Goal: Information Seeking & Learning: Learn about a topic

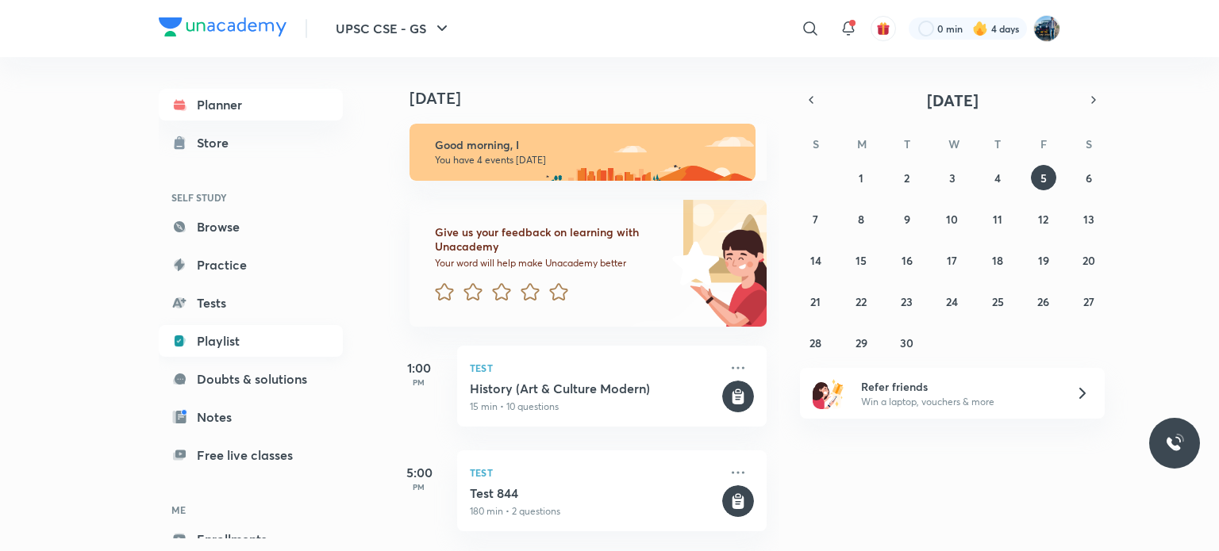
click at [263, 348] on link "Playlist" at bounding box center [251, 341] width 184 height 32
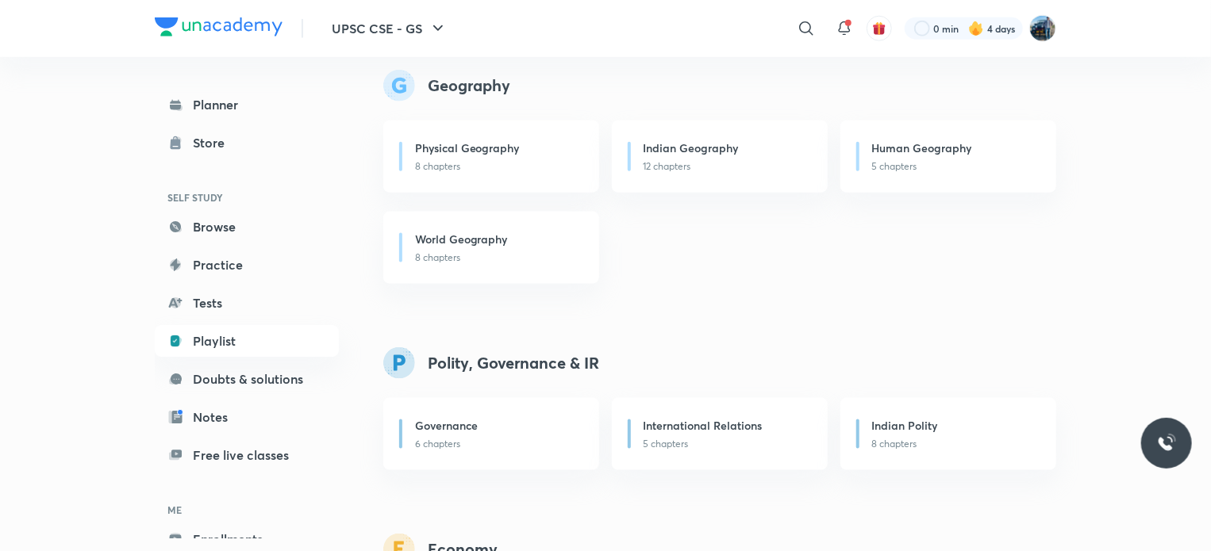
scroll to position [939, 0]
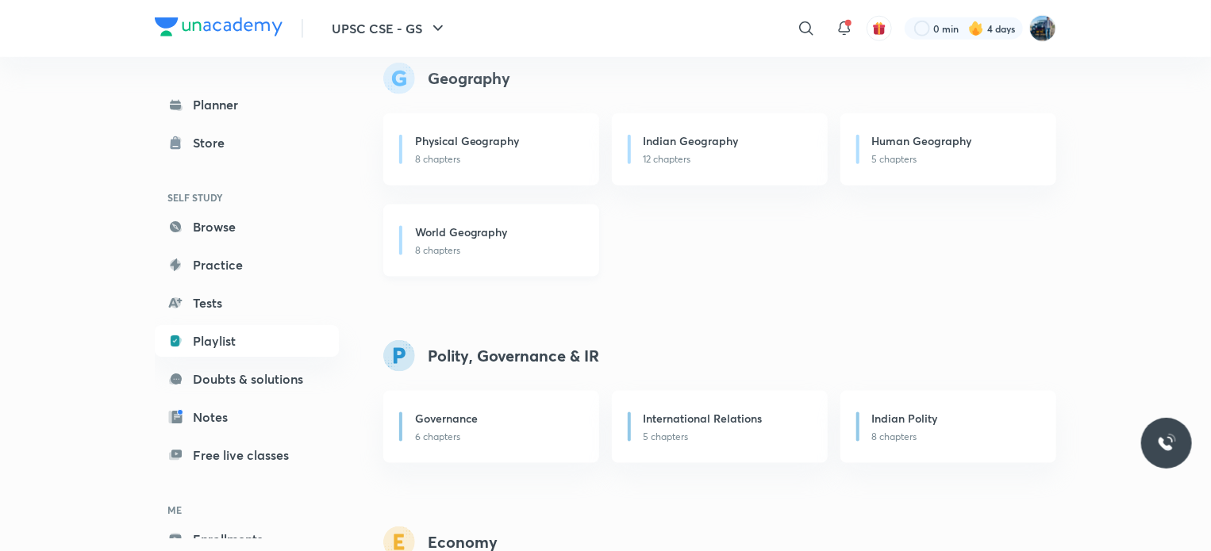
click at [476, 231] on h6 "World Geography" at bounding box center [461, 232] width 93 height 17
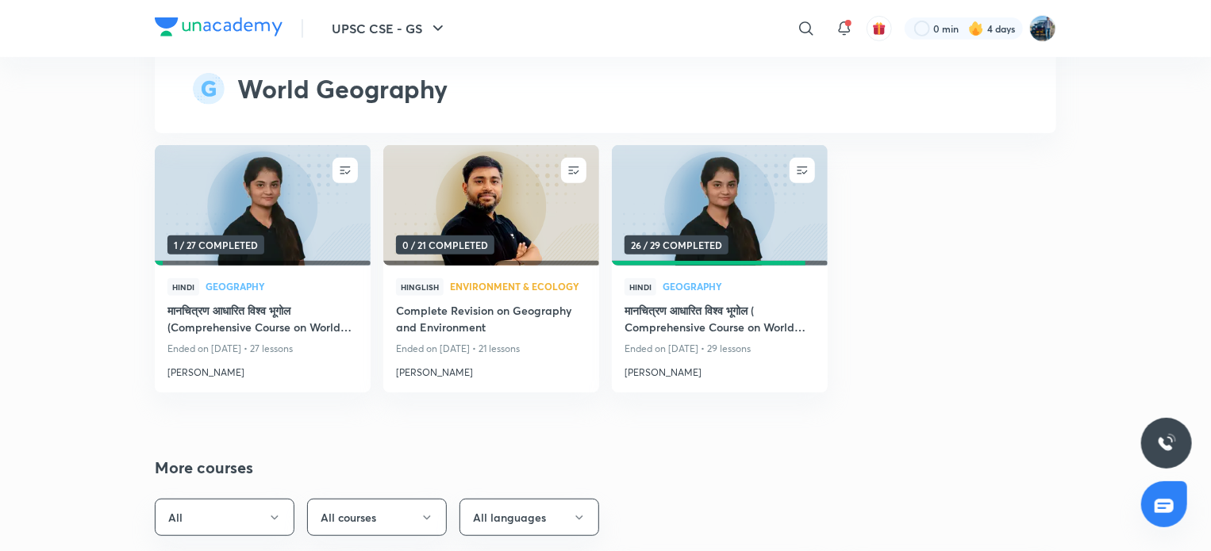
scroll to position [3861, 0]
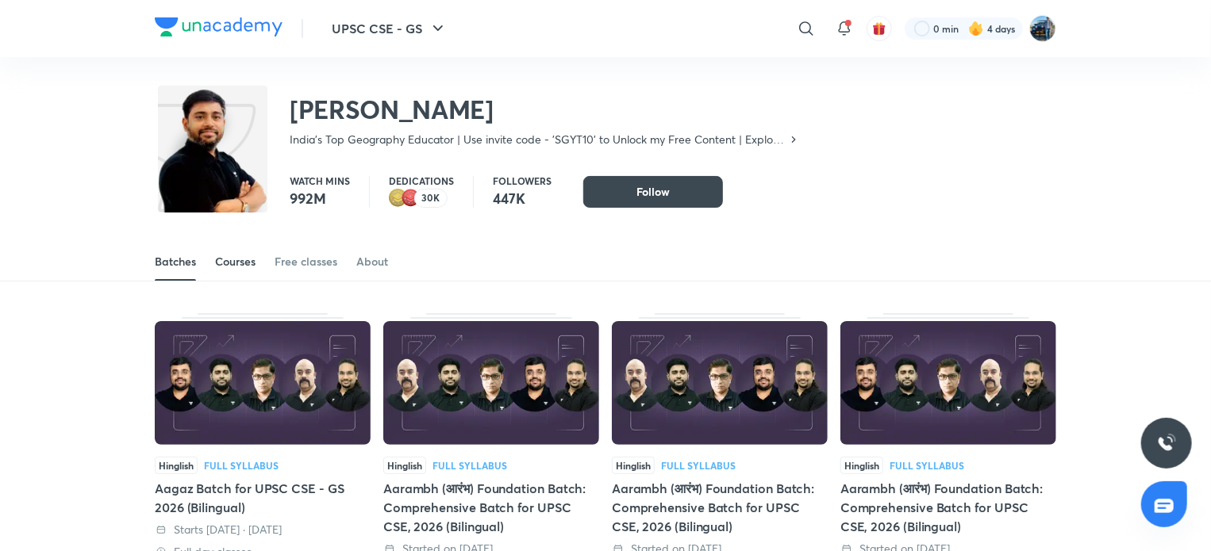
click at [242, 256] on div "Courses" at bounding box center [235, 262] width 40 height 16
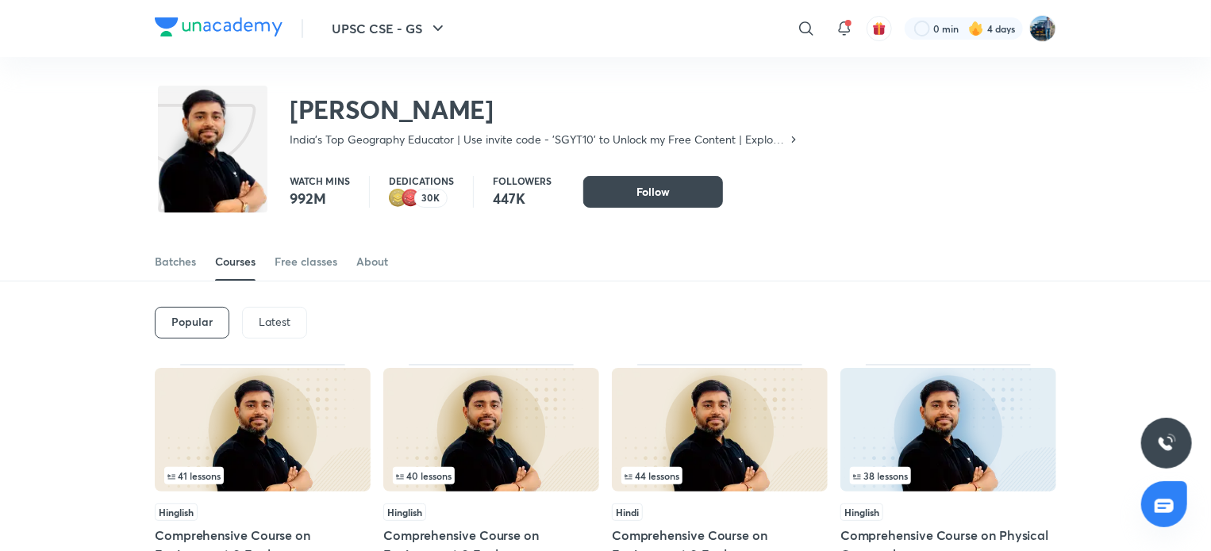
click at [271, 316] on p "Latest" at bounding box center [275, 322] width 32 height 13
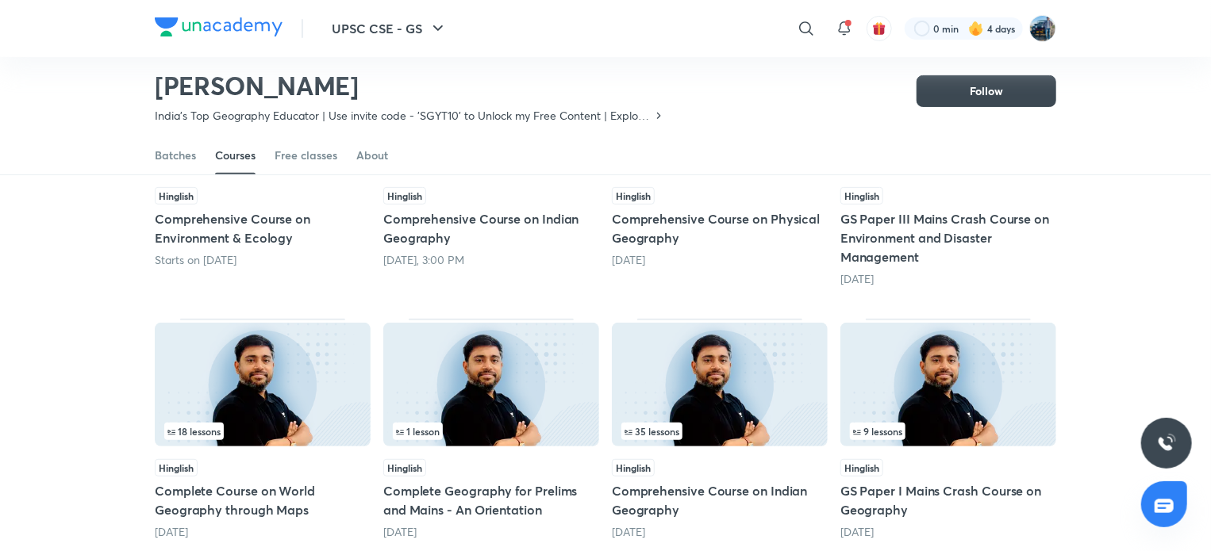
scroll to position [275, 0]
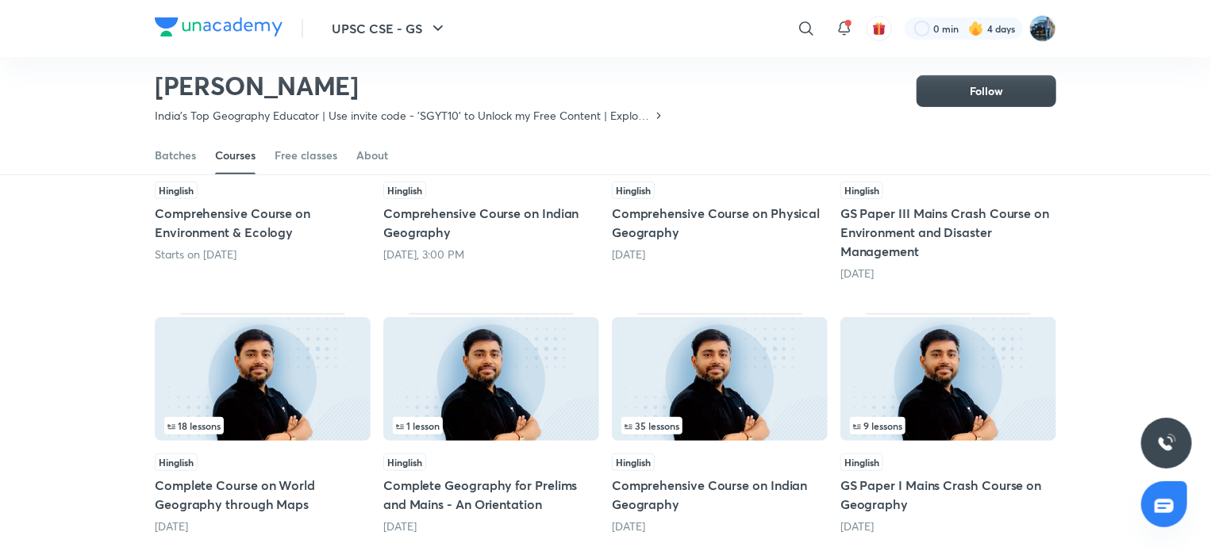
click at [271, 424] on div "18 lessons" at bounding box center [262, 425] width 197 height 17
click at [271, 163] on div "Lesson 1 / 15" at bounding box center [262, 153] width 197 height 17
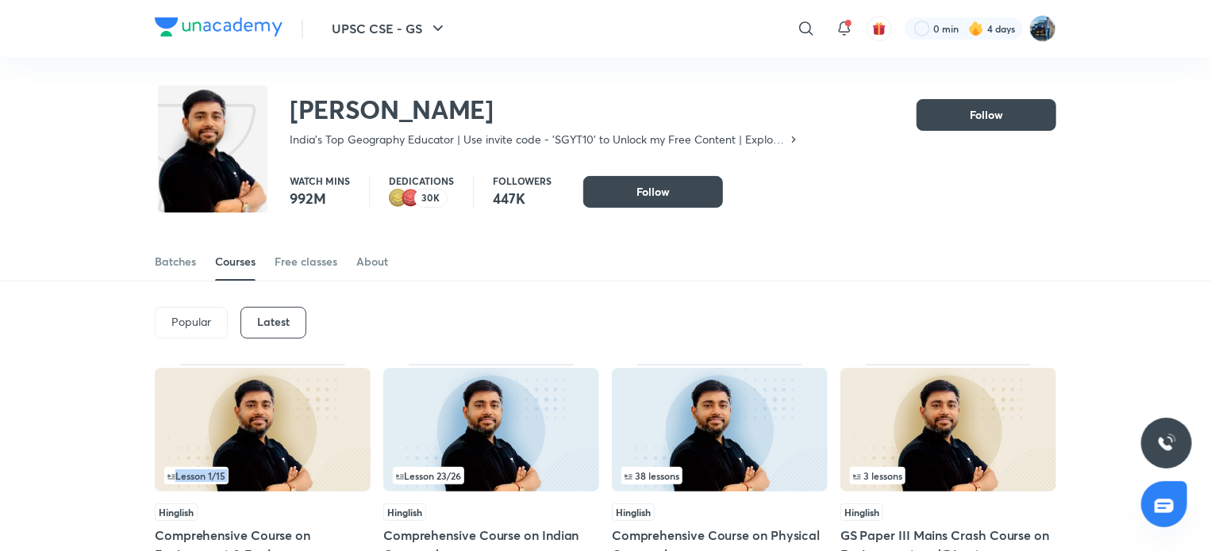
click at [271, 424] on img at bounding box center [263, 430] width 216 height 124
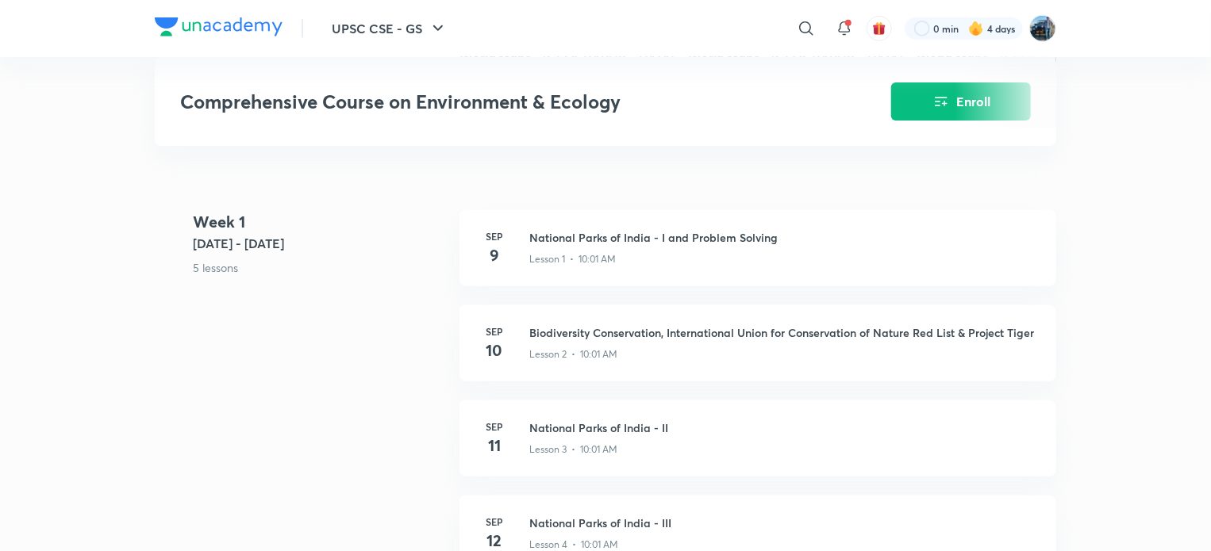
scroll to position [635, 0]
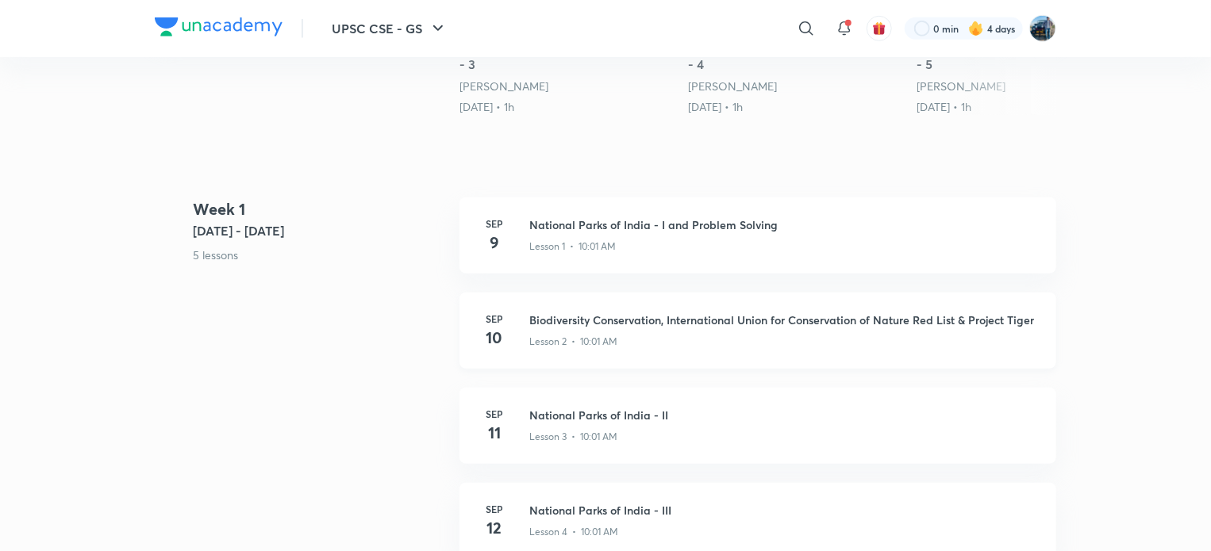
click at [563, 293] on div "[DATE] Biodiversity Conservation, International Union for Conservation of Natur…" at bounding box center [757, 331] width 597 height 76
click at [574, 335] on p "Lesson 2 • 10:01 AM" at bounding box center [573, 342] width 88 height 14
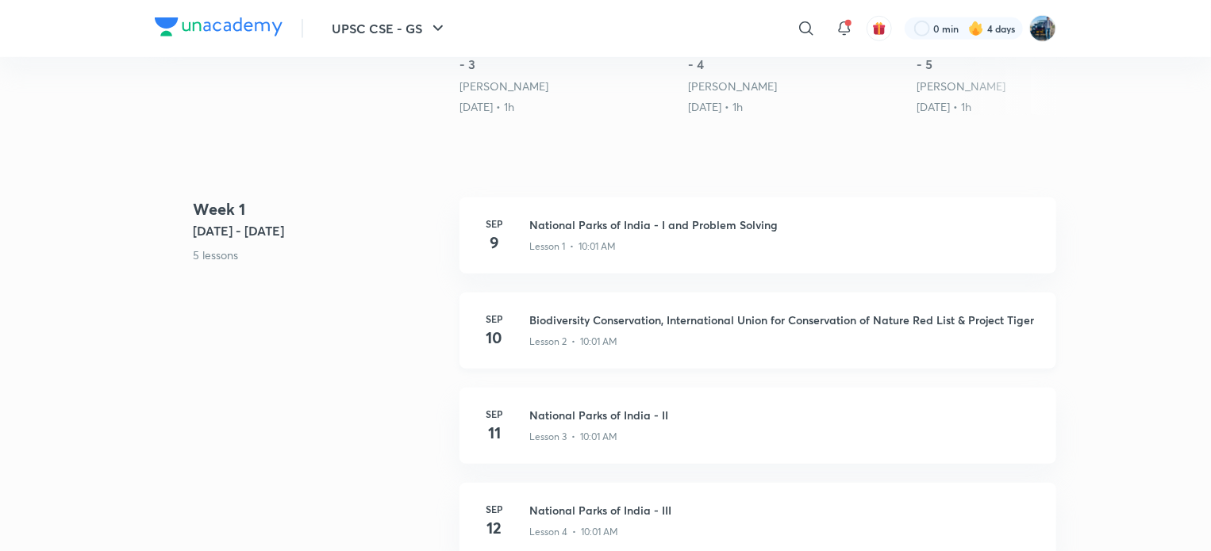
click at [574, 335] on p "Lesson 2 • 10:01 AM" at bounding box center [573, 342] width 88 height 14
click at [494, 326] on h4 "10" at bounding box center [494, 338] width 32 height 24
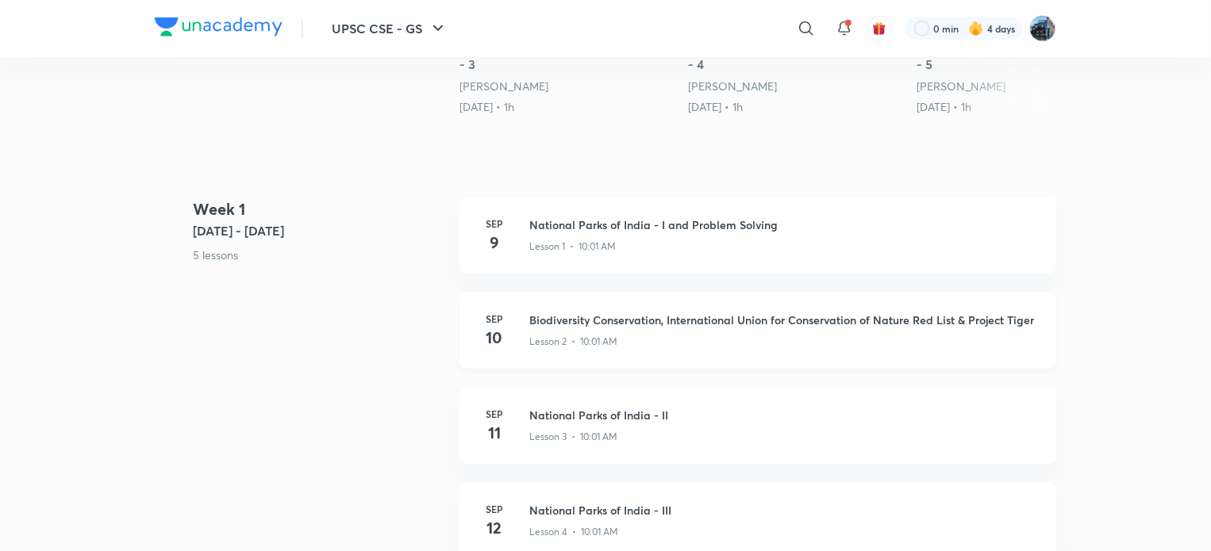
click at [494, 326] on h4 "10" at bounding box center [494, 338] width 32 height 24
drag, startPoint x: 494, startPoint y: 310, endPoint x: 643, endPoint y: 302, distance: 149.4
click at [643, 302] on div "[DATE] Biodiversity Conservation, International Union for Conservation of Natur…" at bounding box center [757, 331] width 597 height 76
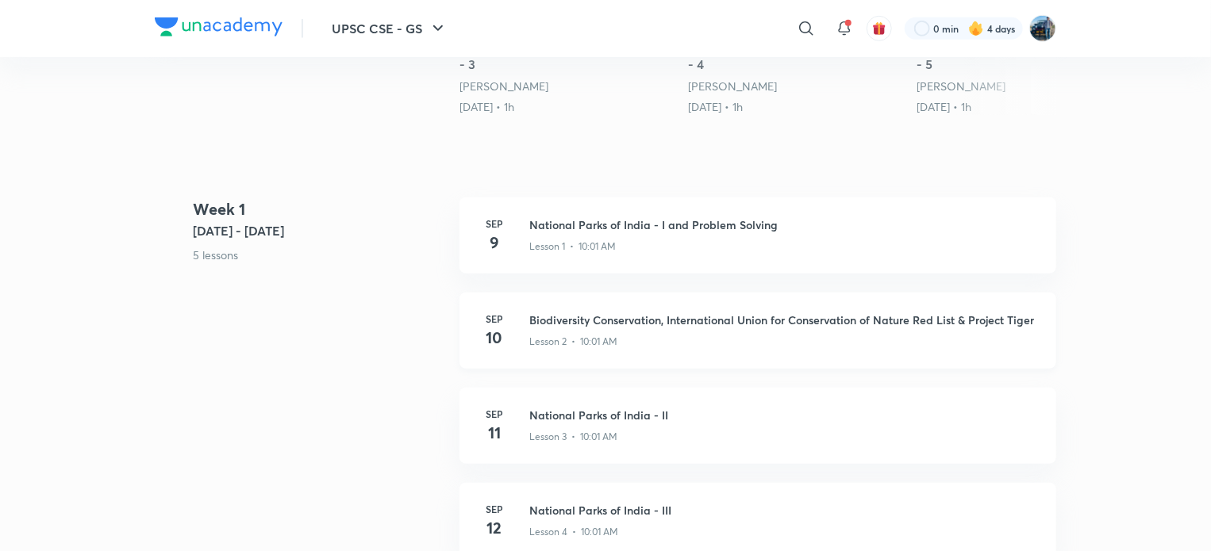
click at [643, 312] on h3 "Biodiversity Conservation, International Union for Conservation of Nature Red L…" at bounding box center [783, 320] width 508 height 17
drag, startPoint x: 643, startPoint y: 302, endPoint x: 789, endPoint y: 301, distance: 145.2
click at [789, 312] on h3 "Biodiversity Conservation, International Union for Conservation of Nature Red L…" at bounding box center [783, 320] width 508 height 17
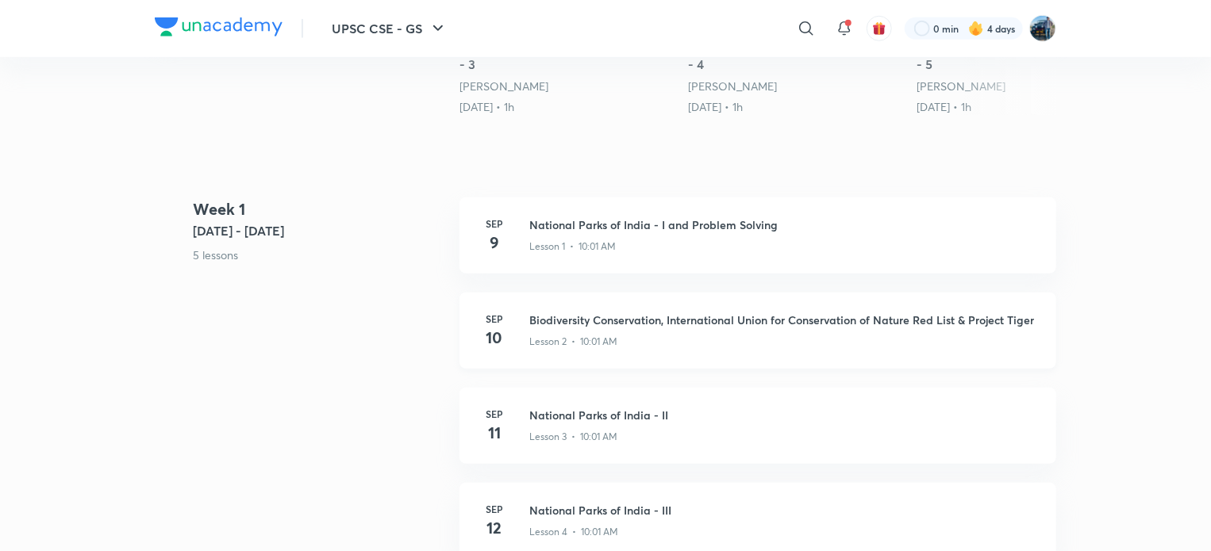
click at [789, 312] on h3 "Biodiversity Conservation, International Union for Conservation of Nature Red L…" at bounding box center [783, 320] width 508 height 17
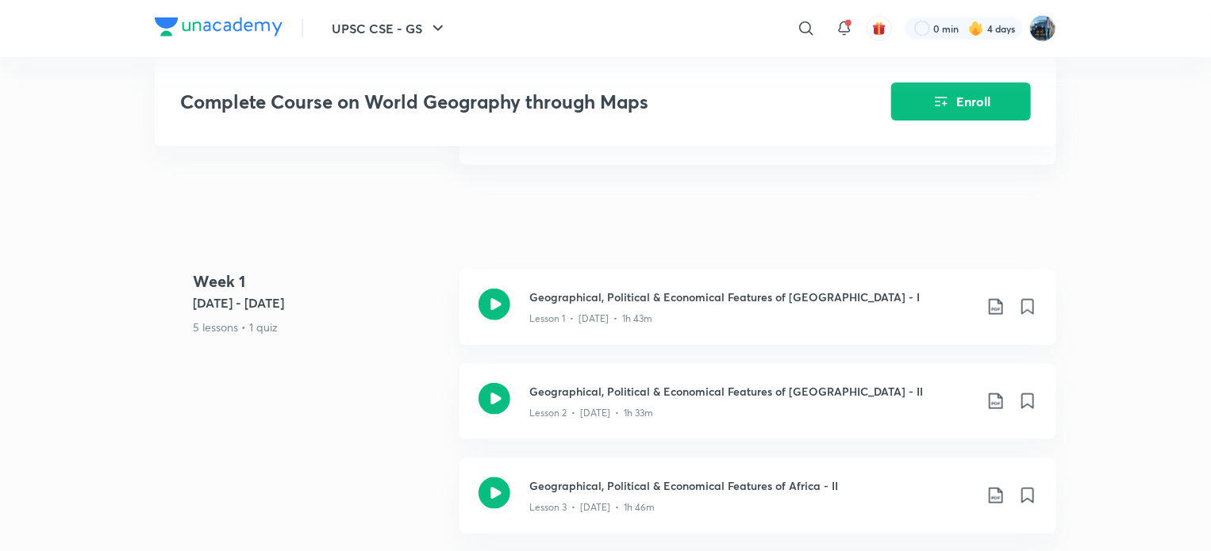
scroll to position [757, 0]
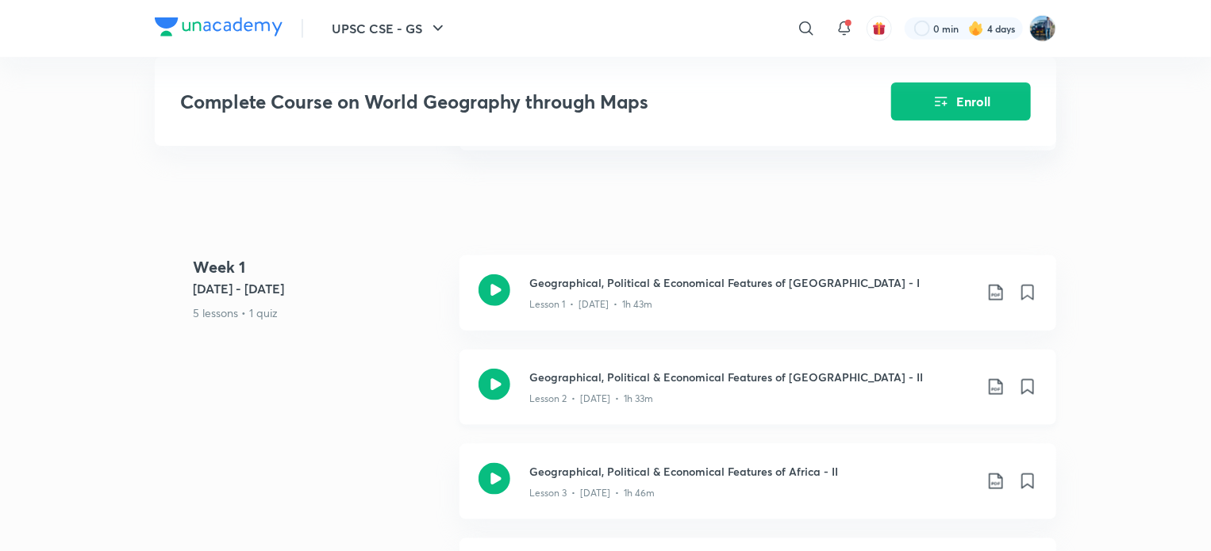
click at [863, 369] on h3 "Geographical, Political & Economical Features of [GEOGRAPHIC_DATA] - II" at bounding box center [751, 377] width 444 height 17
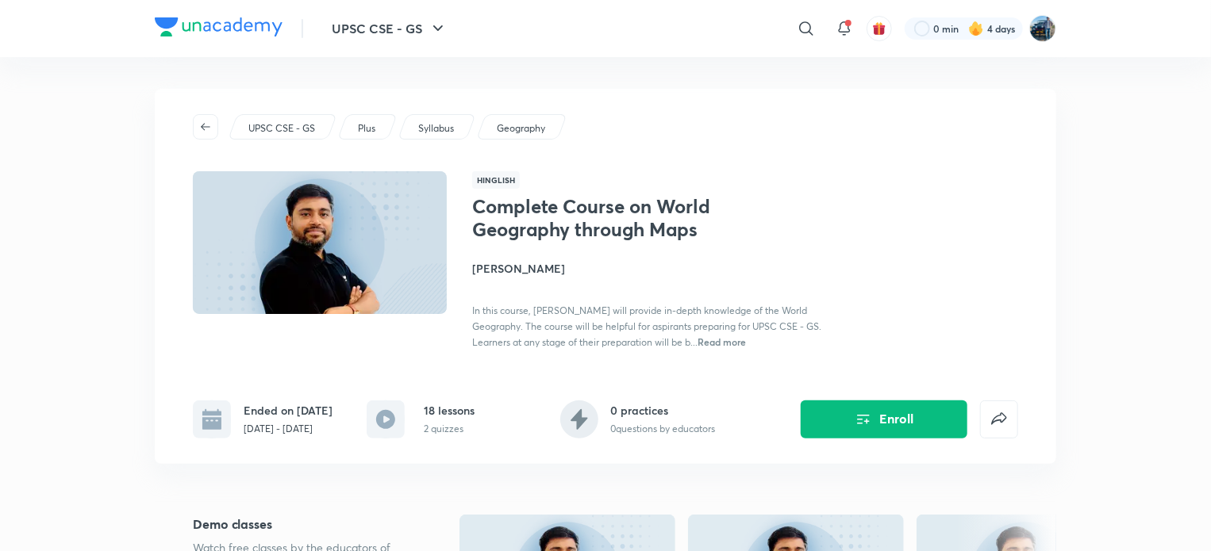
scroll to position [275, 0]
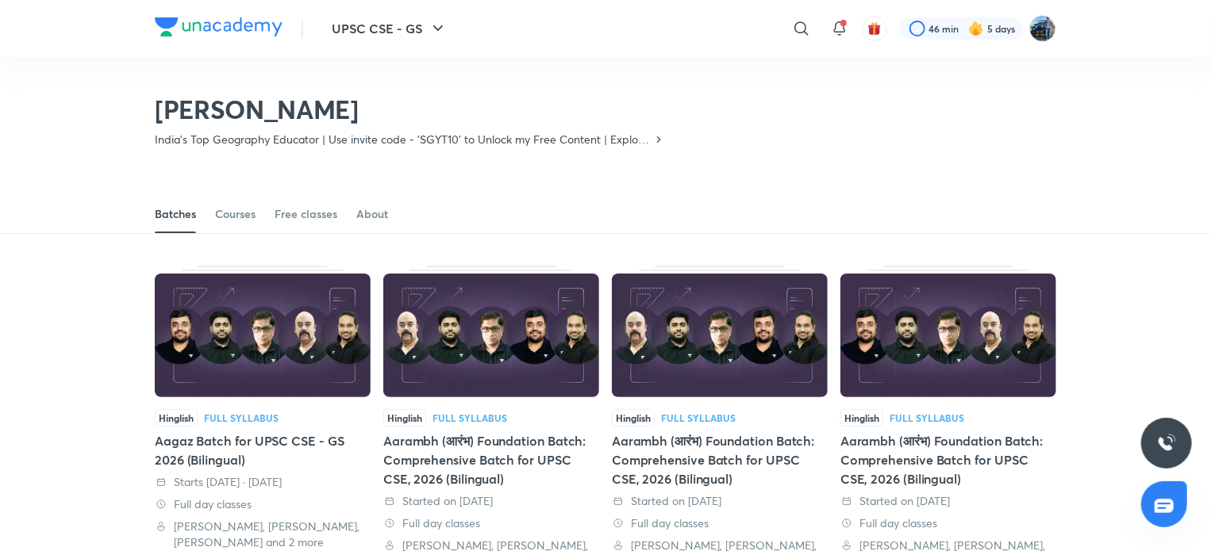
scroll to position [1265, 0]
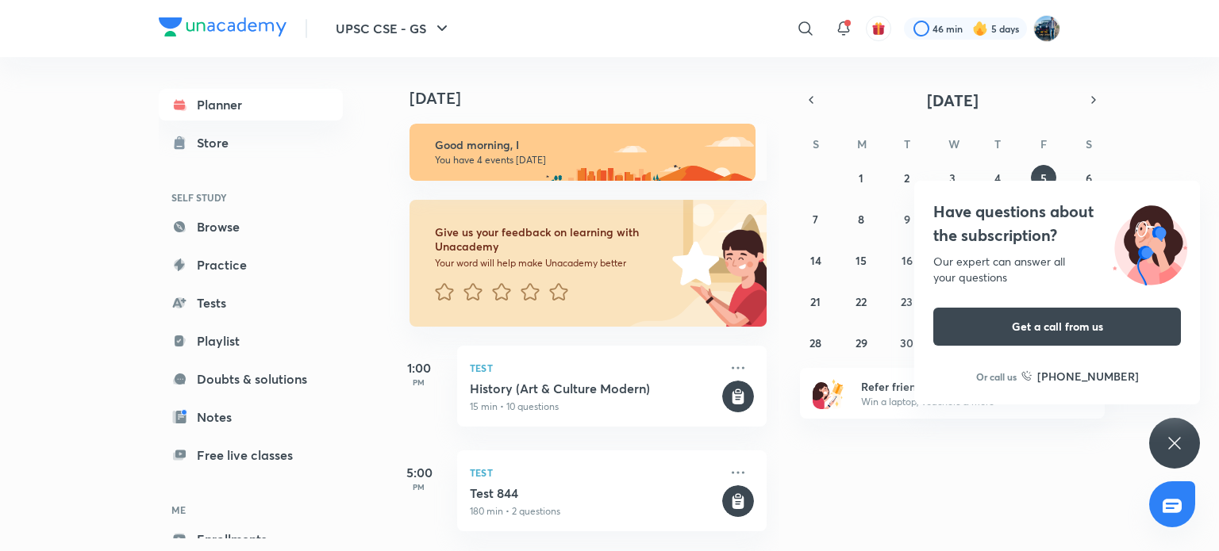
click at [1167, 435] on icon at bounding box center [1174, 443] width 19 height 19
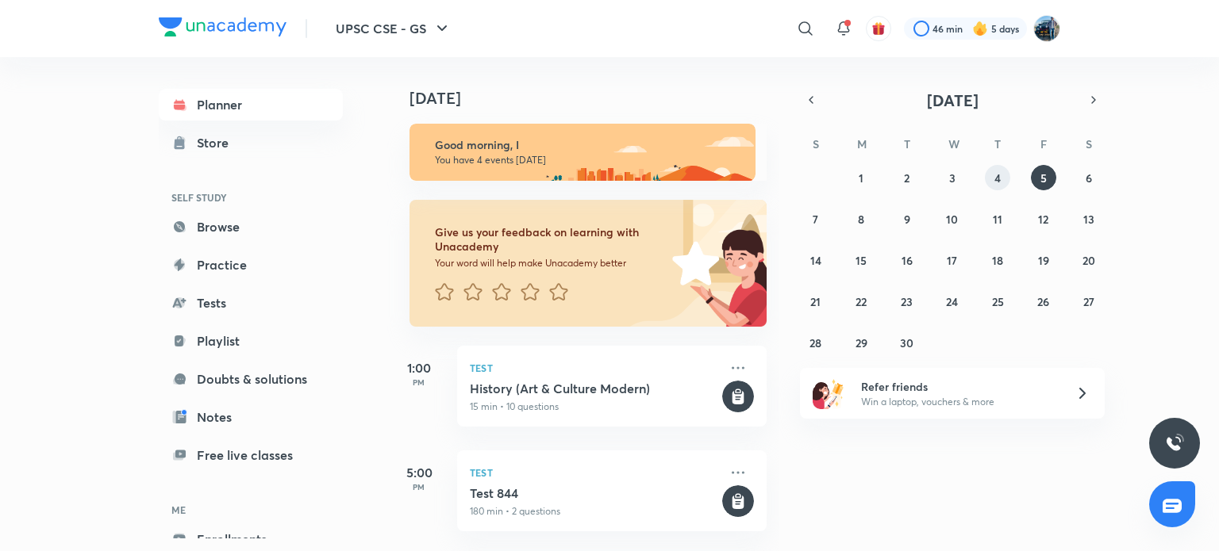
click at [999, 171] on abbr "4" at bounding box center [997, 178] width 6 height 15
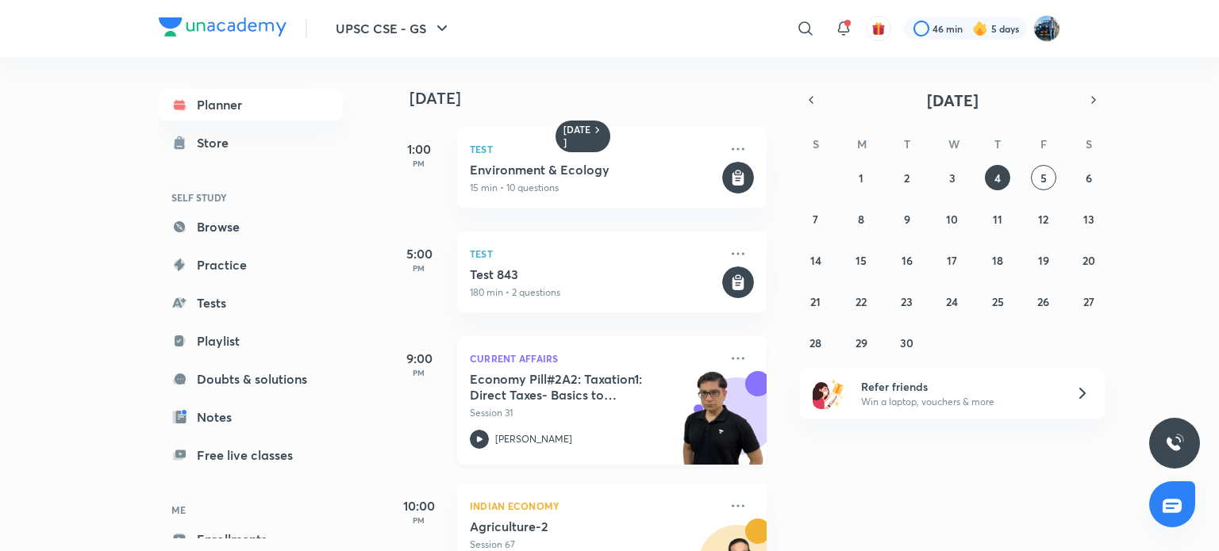
click at [679, 387] on img at bounding box center [722, 425] width 87 height 109
